Goal: Task Accomplishment & Management: Manage account settings

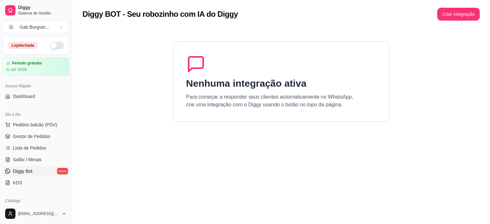
click at [29, 130] on ul "Pedidos balcão (PDV) Gestor de Pedidos Lista de Pedidos Salão / Mesas Diggy Bot…" at bounding box center [36, 153] width 67 height 68
click at [27, 137] on span "Gestor de Pedidos" at bounding box center [31, 136] width 37 height 6
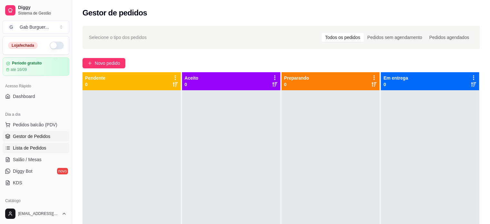
click at [25, 147] on span "Lista de Pedidos" at bounding box center [29, 148] width 33 height 6
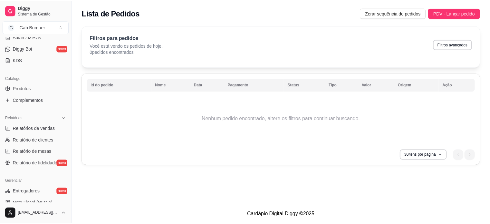
scroll to position [161, 0]
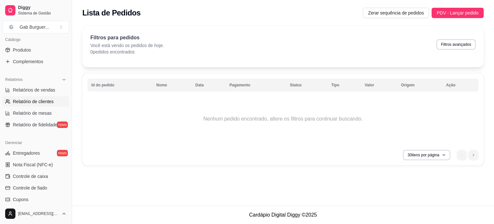
click at [37, 96] on link "Relatório de clientes" at bounding box center [36, 101] width 67 height 10
select select "30"
select select "HIGHEST_TOTAL_SPENT_WITH_ORDERS"
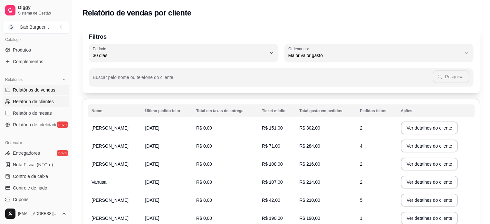
click at [40, 90] on span "Relatórios de vendas" at bounding box center [34, 90] width 42 height 6
select select "ALL"
select select "0"
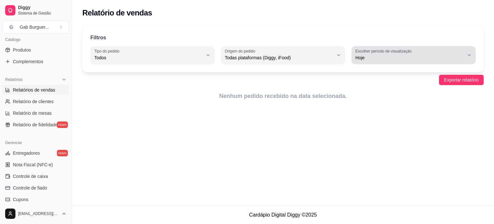
click at [374, 60] on span "Hoje" at bounding box center [410, 57] width 109 height 6
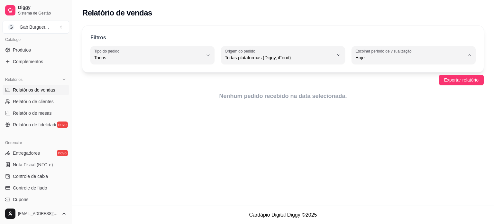
click at [375, 96] on span "7 dias" at bounding box center [410, 94] width 103 height 6
type input "7"
select select "7"
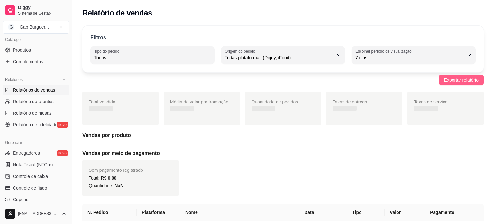
click at [461, 80] on span "Exportar relatório" at bounding box center [462, 79] width 34 height 7
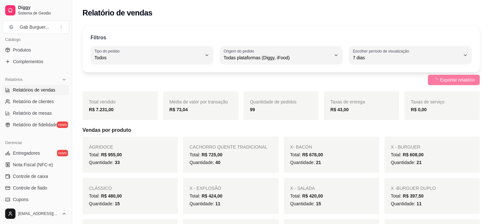
click at [385, 77] on div "Exportar relatório" at bounding box center [280, 80] width 397 height 10
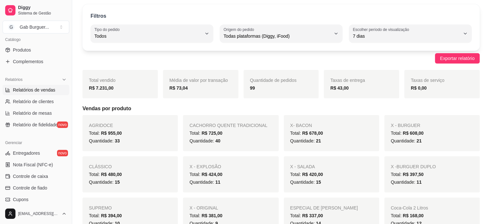
scroll to position [32, 0]
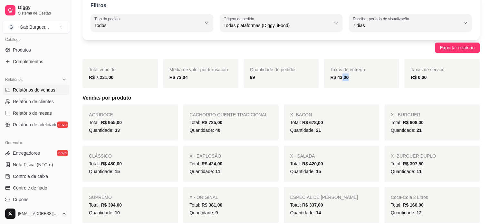
drag, startPoint x: 342, startPoint y: 80, endPoint x: 346, endPoint y: 82, distance: 5.3
click at [346, 82] on div "Taxas de entrega R$ 43,00" at bounding box center [361, 73] width 75 height 28
drag, startPoint x: 346, startPoint y: 82, endPoint x: 342, endPoint y: 82, distance: 3.9
click at [346, 82] on div "Taxas de entrega R$ 43,00" at bounding box center [361, 73] width 75 height 28
click at [336, 78] on strong "R$ 43,00" at bounding box center [339, 77] width 18 height 5
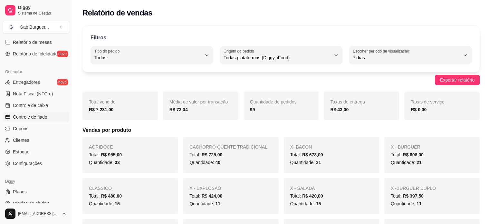
scroll to position [239, 0]
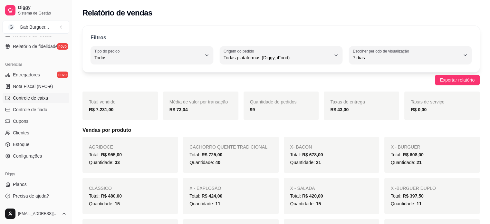
click at [33, 99] on span "Controle de caixa" at bounding box center [30, 98] width 35 height 6
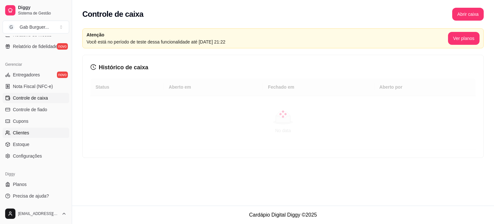
click at [14, 128] on link "Clientes" at bounding box center [36, 132] width 67 height 10
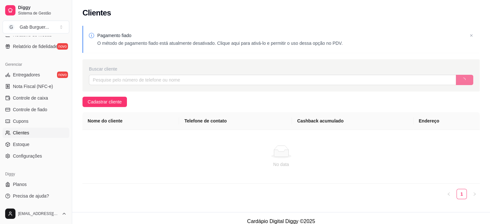
scroll to position [6, 0]
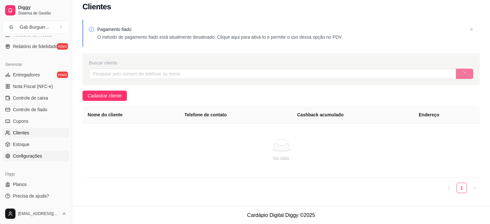
click at [38, 158] on span "Configurações" at bounding box center [27, 156] width 29 height 6
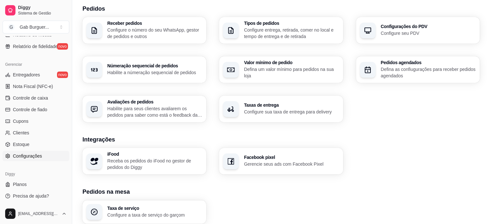
scroll to position [161, 0]
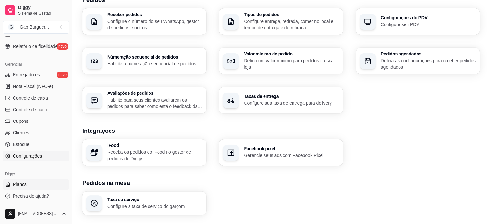
click at [21, 183] on span "Planos" at bounding box center [20, 184] width 14 height 6
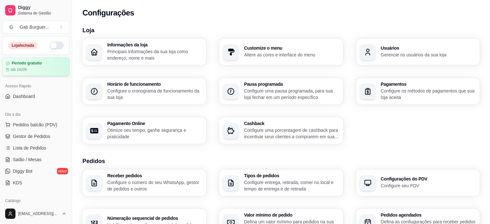
click at [26, 67] on article "até 16/09" at bounding box center [18, 69] width 16 height 5
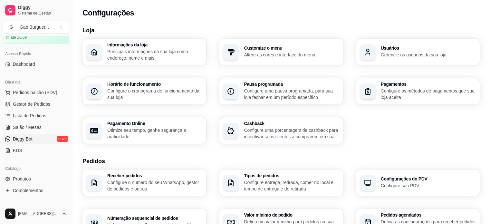
click at [26, 140] on span "Diggy Bot" at bounding box center [23, 139] width 20 height 6
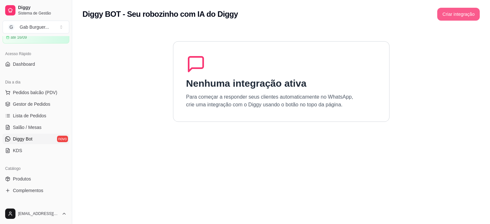
click at [449, 14] on button "Criar integração" at bounding box center [458, 14] width 42 height 13
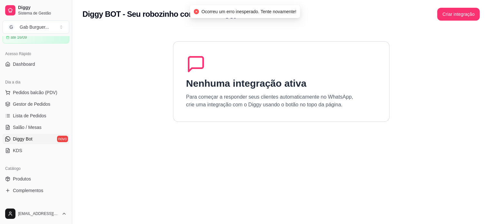
click at [461, 19] on button "Criar integração" at bounding box center [458, 14] width 42 height 13
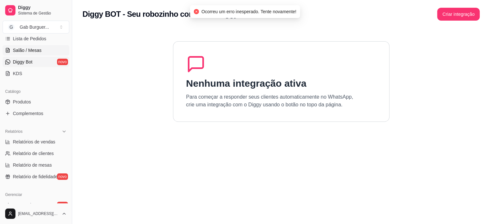
scroll to position [129, 0]
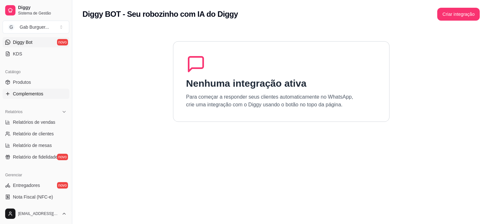
click at [9, 96] on link "Complementos" at bounding box center [36, 94] width 67 height 10
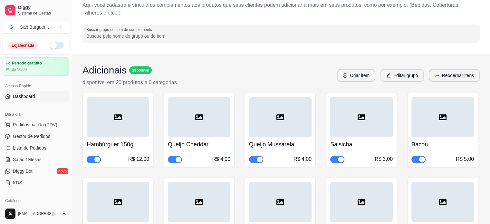
click at [33, 99] on link "Dashboard" at bounding box center [36, 96] width 67 height 10
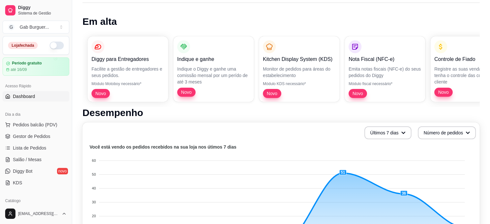
scroll to position [97, 0]
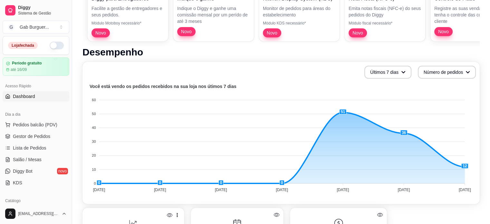
click at [311, 54] on h1 "Desempenho" at bounding box center [280, 52] width 397 height 12
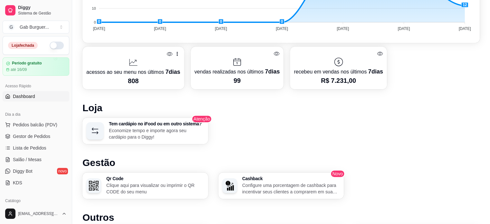
scroll to position [225, 0]
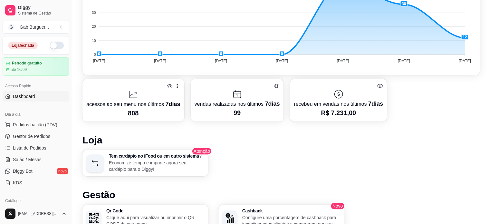
drag, startPoint x: 246, startPoint y: 103, endPoint x: 474, endPoint y: 131, distance: 229.3
click at [474, 131] on div "Desempenho Últimos 7 dias Número de pedidos Você está vendo os pedidos recebido…" at bounding box center [280, 120] width 397 height 405
